Goal: Information Seeking & Learning: Check status

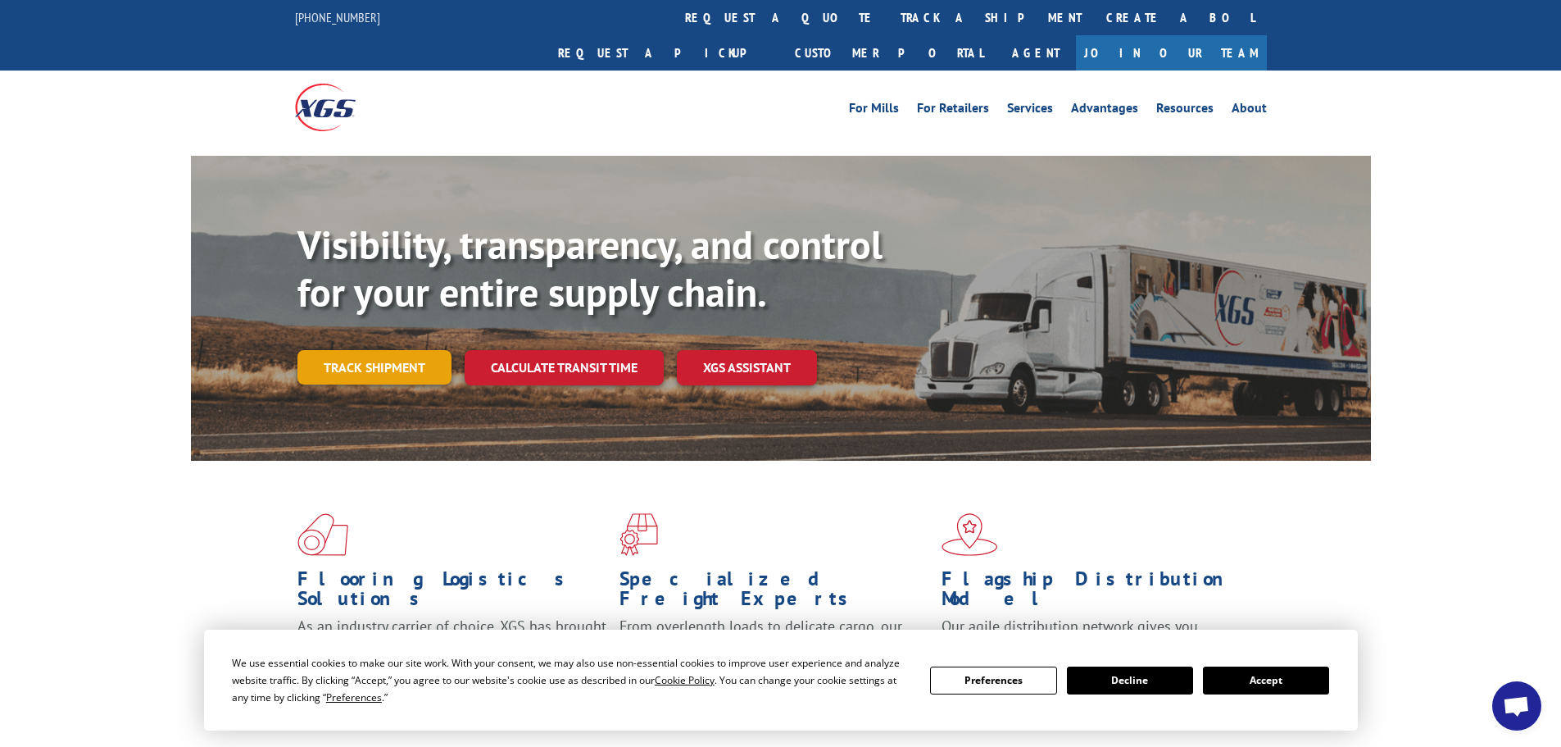
click at [404, 350] on link "Track shipment" at bounding box center [375, 367] width 154 height 34
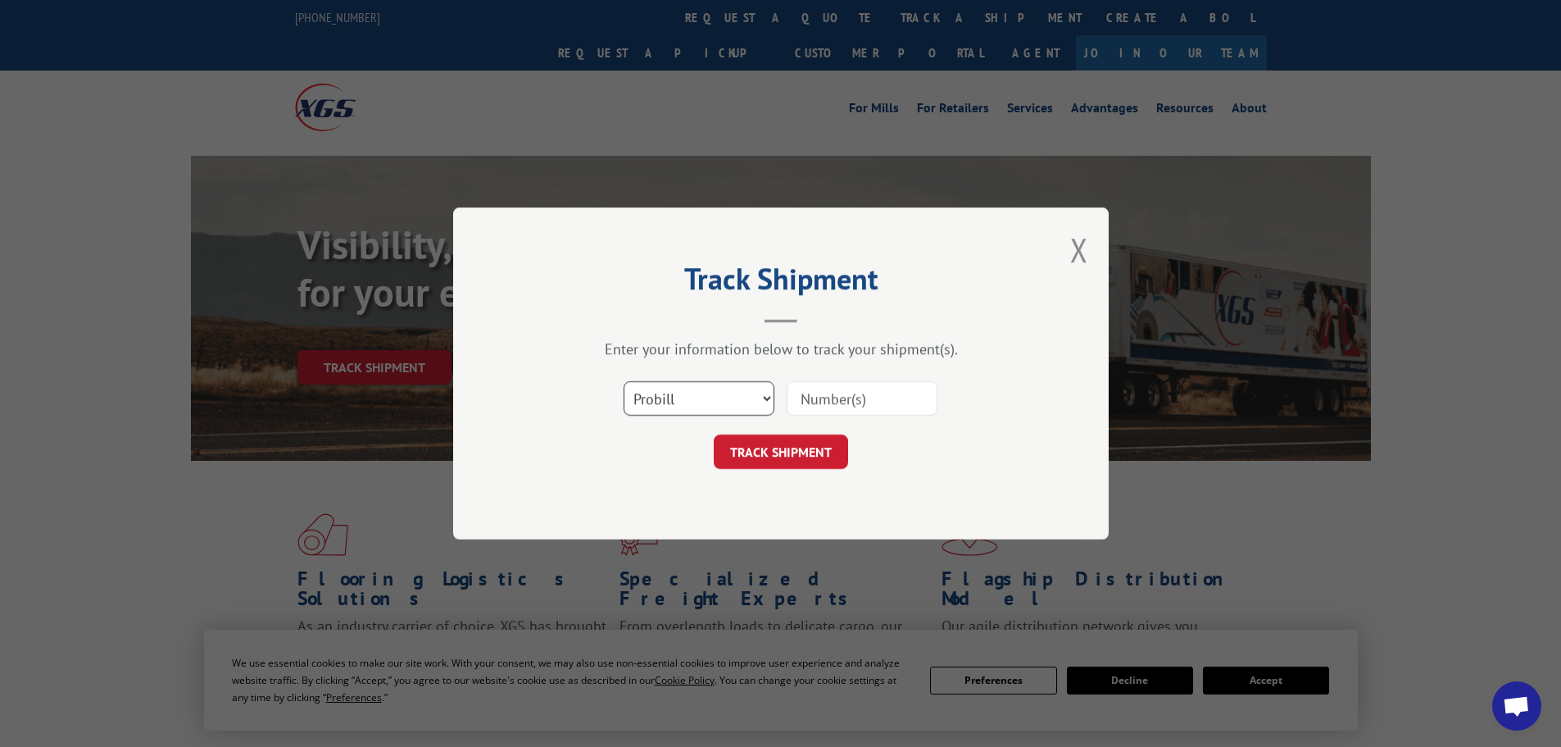
click at [725, 402] on select "Select category... Probill BOL PO" at bounding box center [699, 398] width 151 height 34
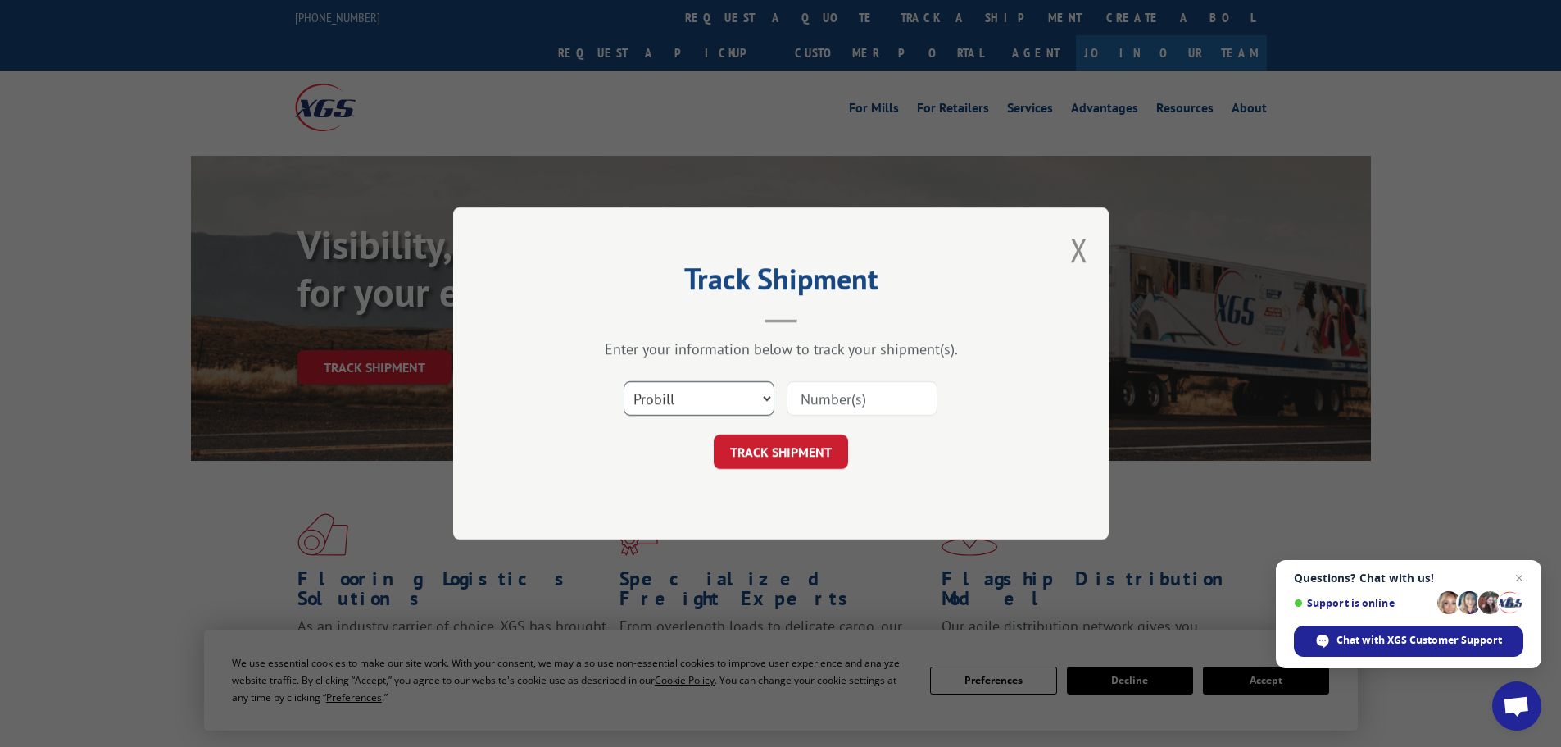
select select "bol"
click at [624, 381] on select "Select category... Probill BOL PO" at bounding box center [699, 398] width 151 height 34
click at [887, 391] on input at bounding box center [862, 398] width 151 height 34
type input "17624306"
click at [777, 433] on form "Select category... Probill BOL PO 17624306 TRACK SHIPMENT" at bounding box center [781, 420] width 492 height 98
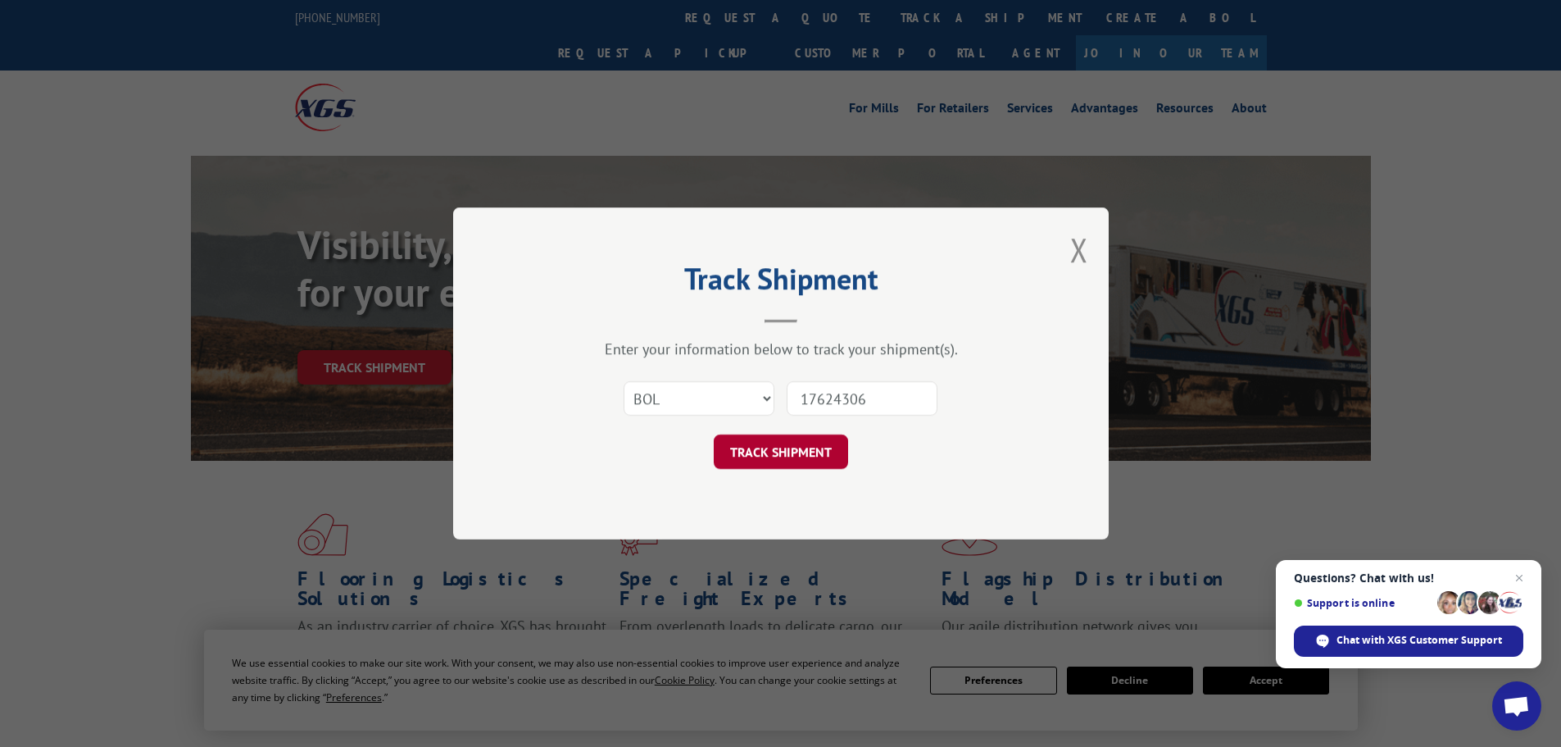
click at [769, 457] on button "TRACK SHIPMENT" at bounding box center [781, 451] width 134 height 34
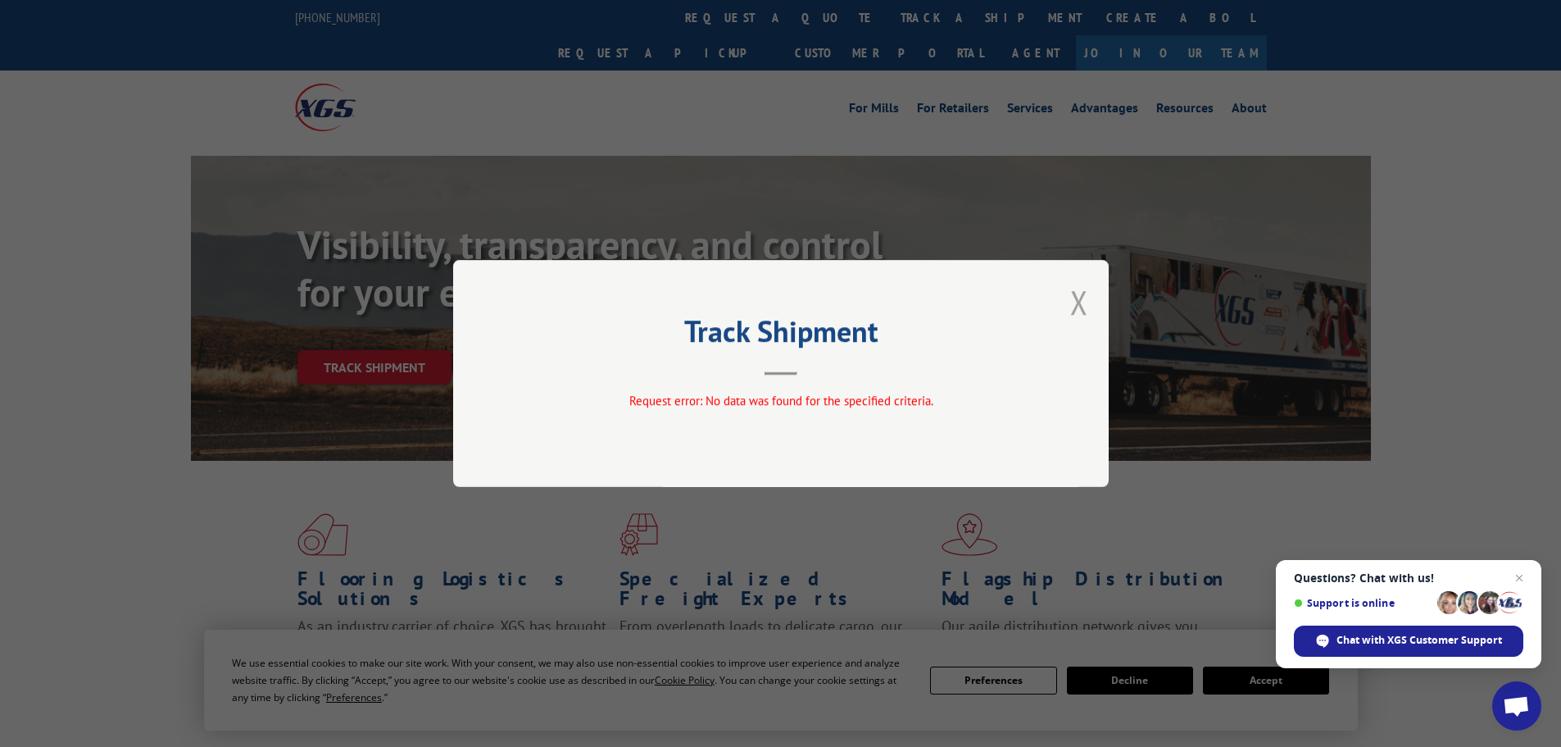
click at [1083, 297] on button "Close modal" at bounding box center [1079, 301] width 18 height 43
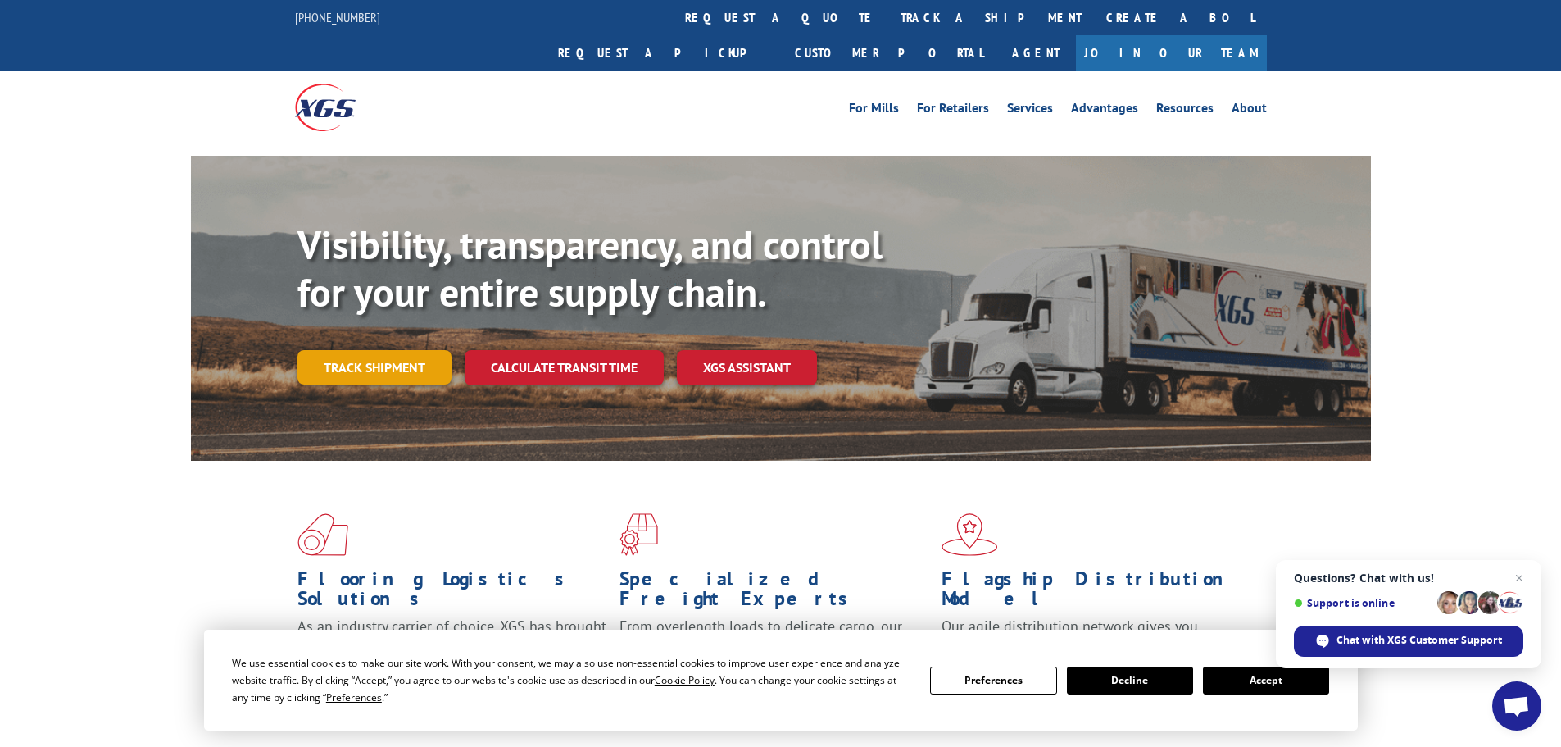
click at [372, 350] on link "Track shipment" at bounding box center [375, 367] width 154 height 34
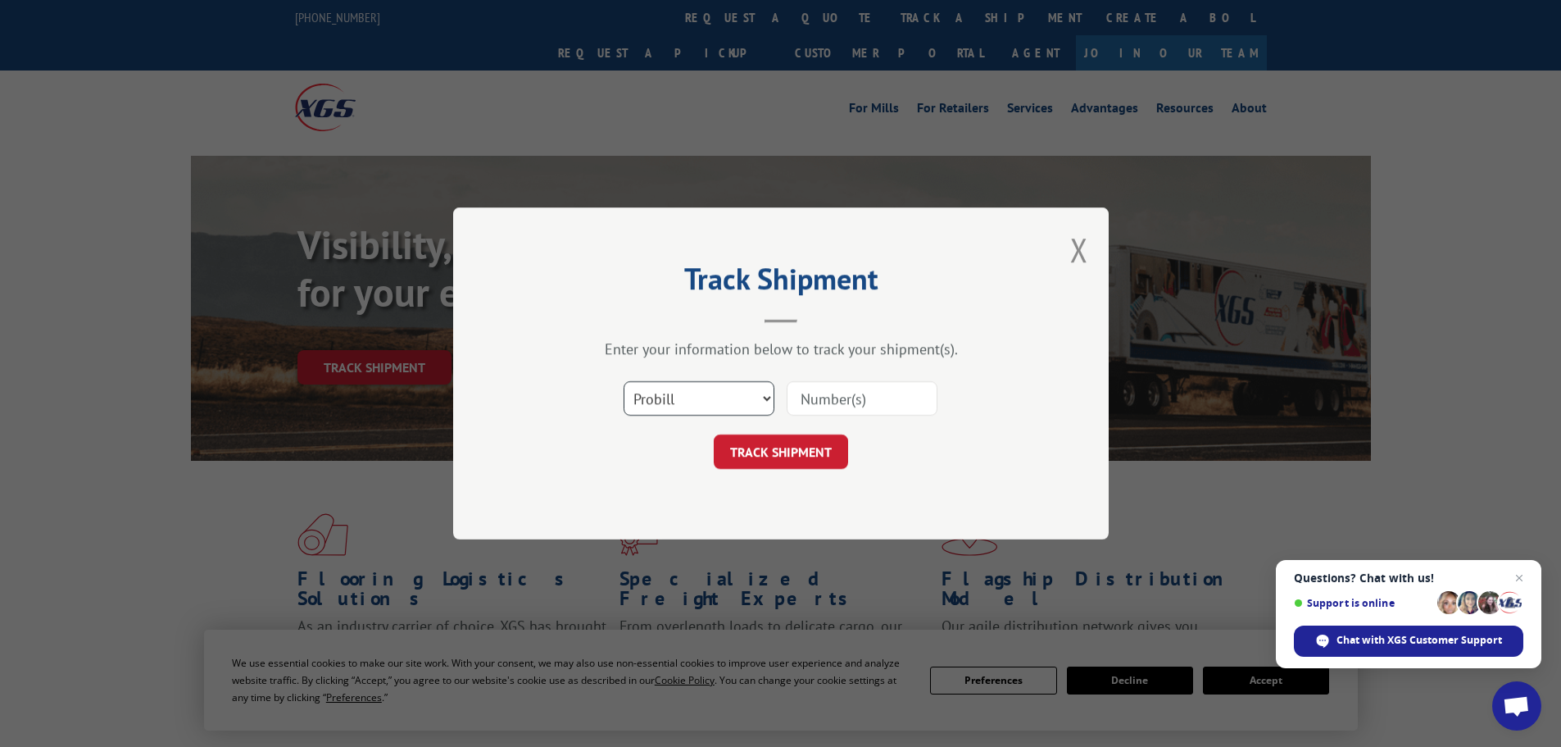
click at [693, 384] on select "Select category... Probill BOL PO" at bounding box center [699, 398] width 151 height 34
select select "po"
click at [624, 381] on select "Select category... Probill BOL PO" at bounding box center [699, 398] width 151 height 34
click at [838, 403] on input at bounding box center [862, 398] width 151 height 34
click at [840, 396] on input "1152" at bounding box center [862, 398] width 151 height 34
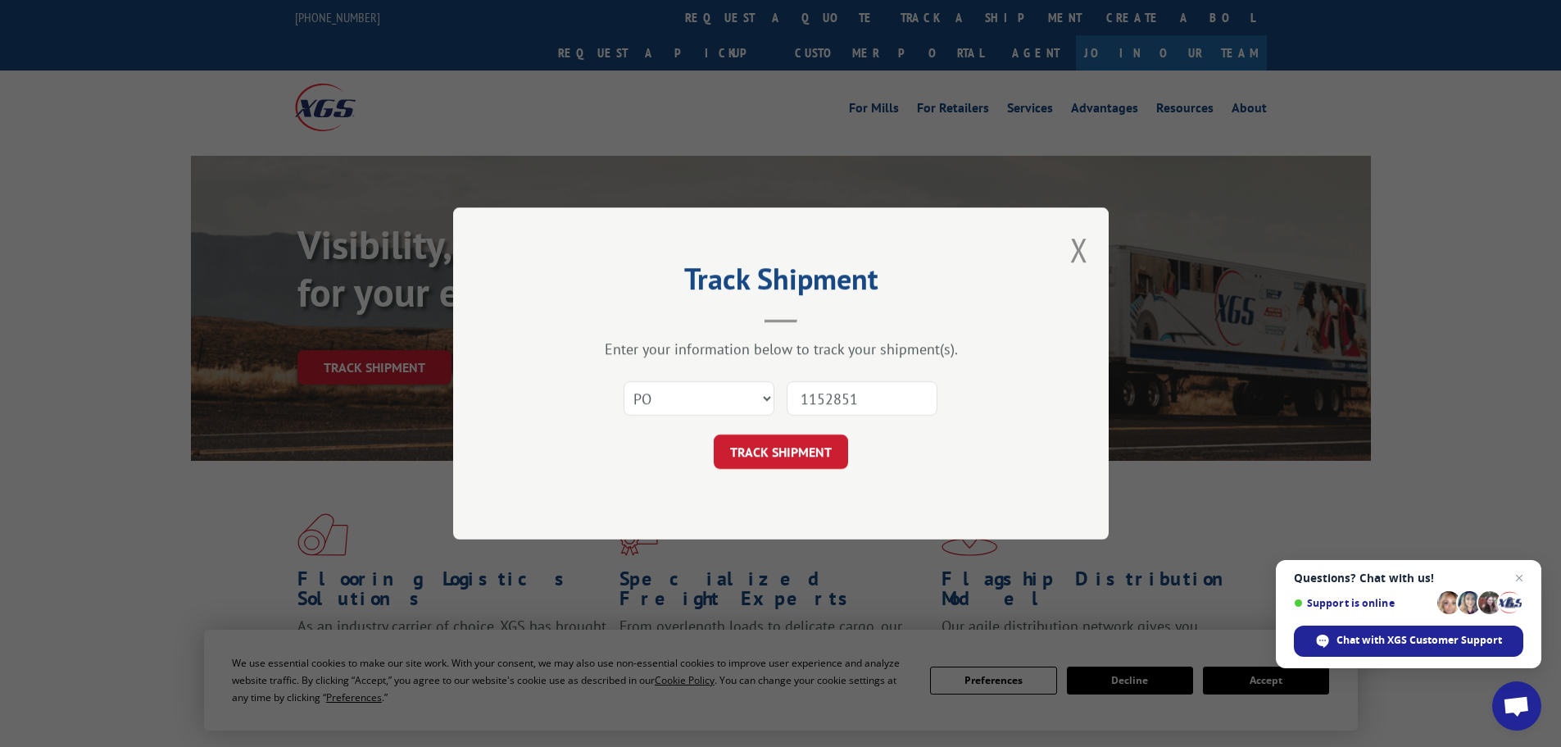
type input "11528519"
click button "TRACK SHIPMENT" at bounding box center [781, 451] width 134 height 34
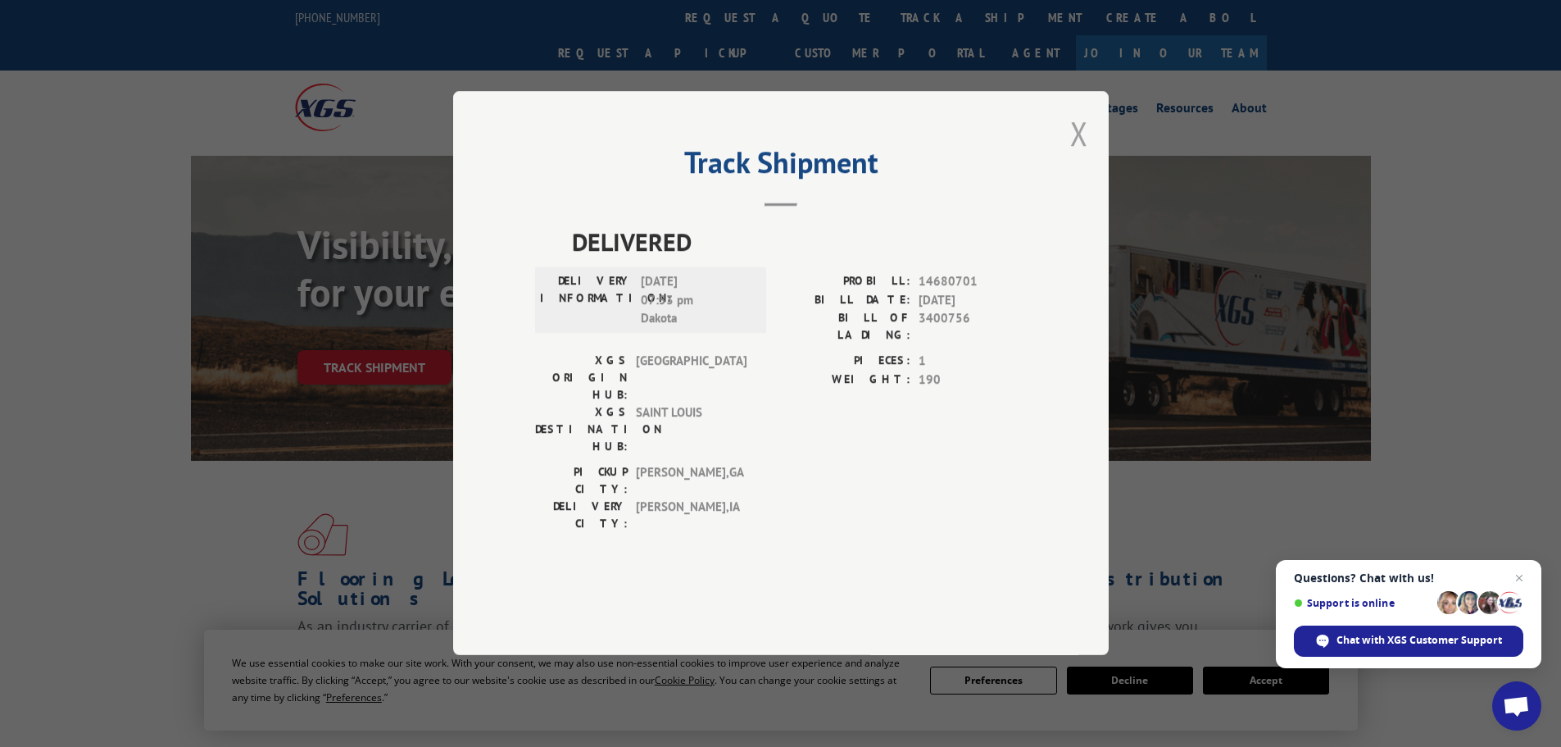
click at [1079, 155] on button "Close modal" at bounding box center [1079, 132] width 18 height 43
